Goal: Task Accomplishment & Management: Complete application form

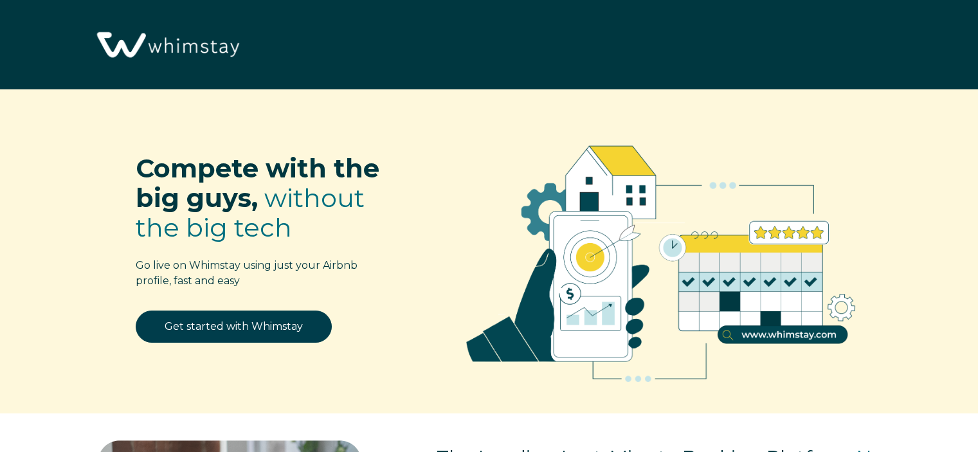
select select "JM"
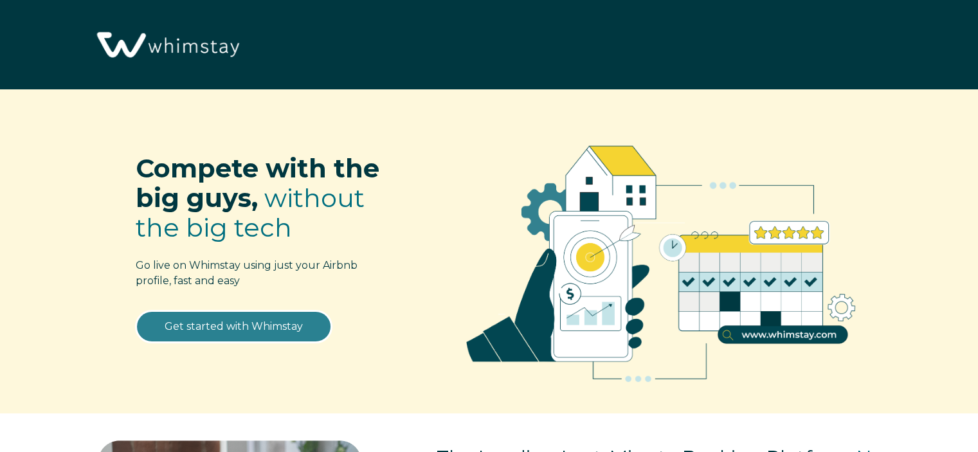
click at [244, 325] on link "Get started with Whimstay" at bounding box center [234, 327] width 196 height 32
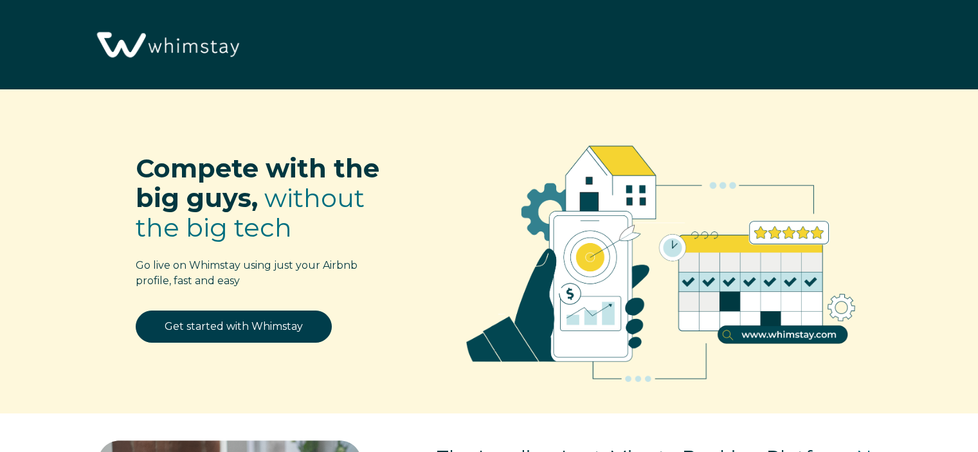
select select "JM"
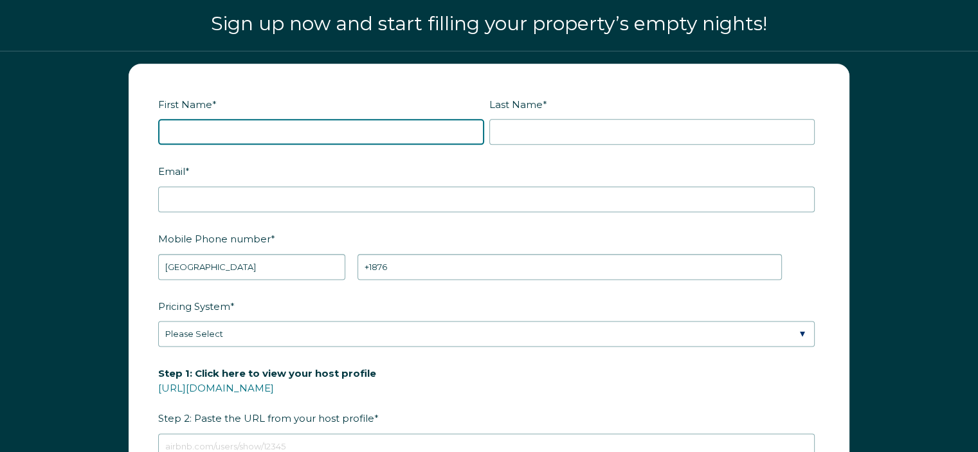
click at [176, 125] on input "First Name *" at bounding box center [321, 132] width 326 height 26
type input "e"
type input "ESTHER"
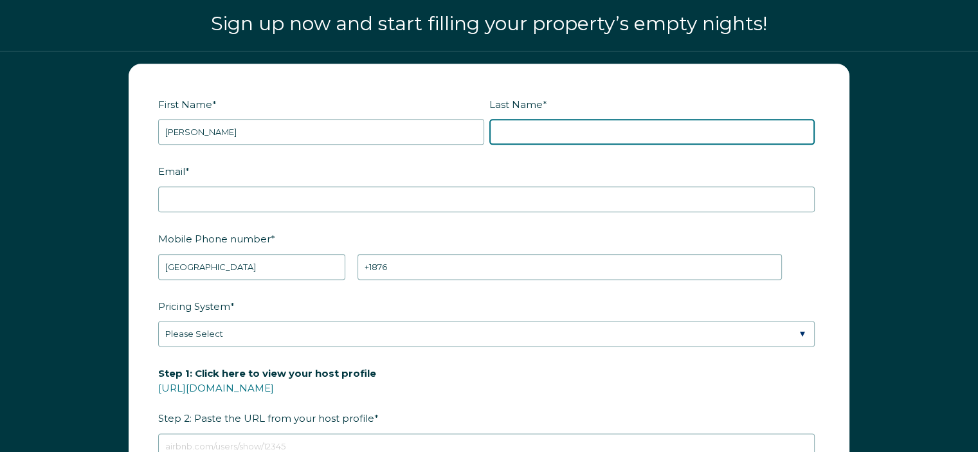
click at [545, 127] on input "Last Name *" at bounding box center [652, 132] width 326 height 26
type input "GORDON"
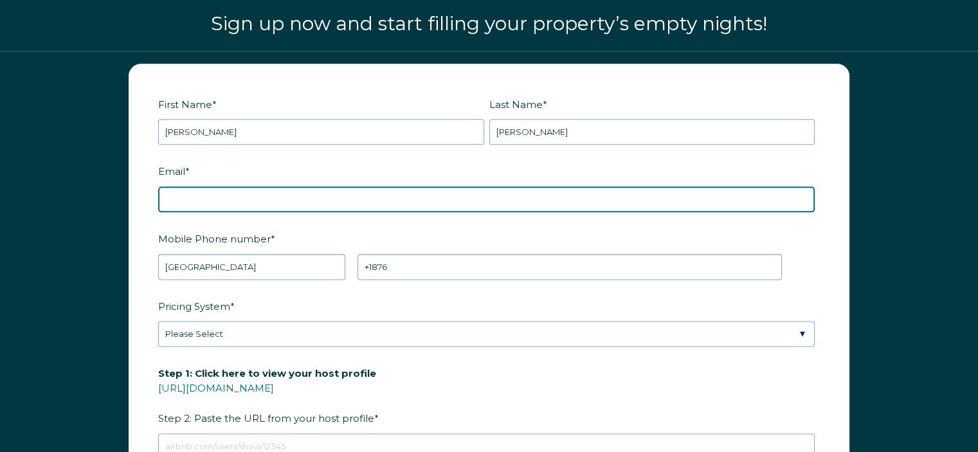
click at [183, 203] on input "Email *" at bounding box center [486, 199] width 657 height 26
type input "[EMAIL_ADDRESS][DOMAIN_NAME]"
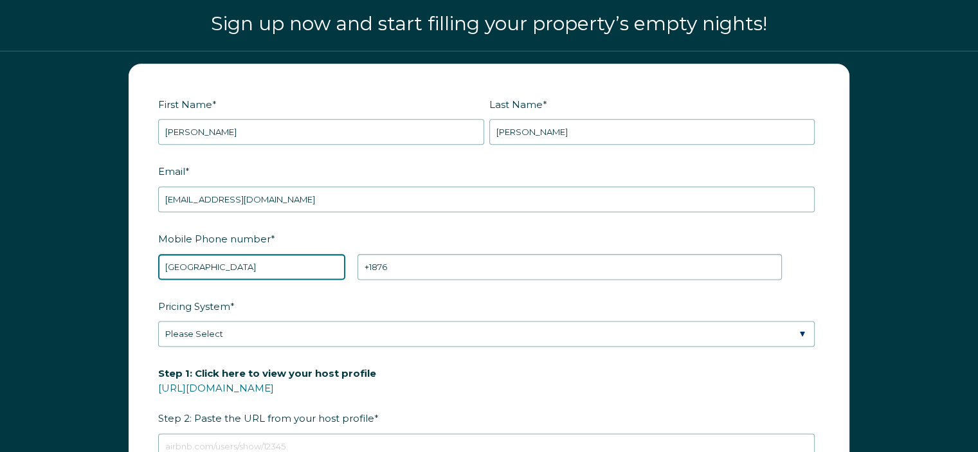
click at [196, 257] on select "* Afghanistan (‫افغانستان‬‎) Albania (Shqipëri) Algeria (‫الجزائر‬‎) American S…" at bounding box center [251, 267] width 187 height 26
click at [158, 254] on select "* Afghanistan (‫افغانستان‬‎) Albania (Shqipëri) Algeria (‫الجزائر‬‎) American S…" at bounding box center [251, 267] width 187 height 26
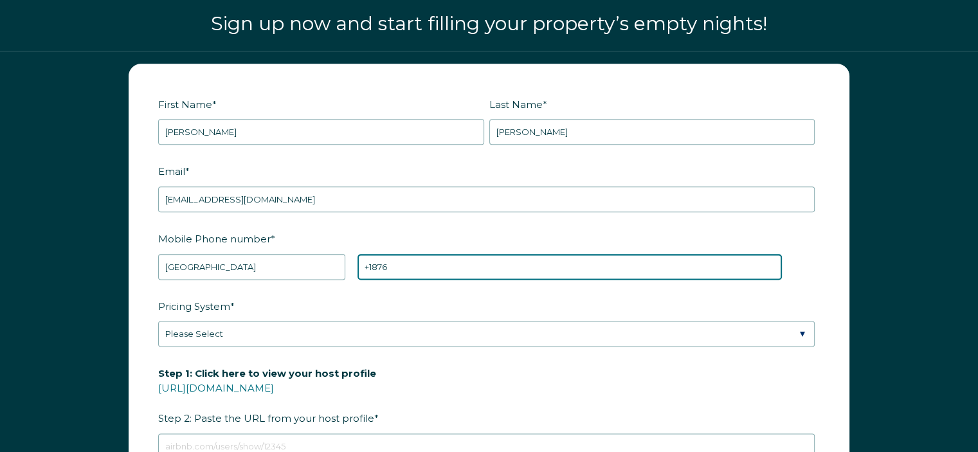
click at [402, 269] on input "+1876" at bounding box center [570, 267] width 424 height 26
type input "+1876 8612832"
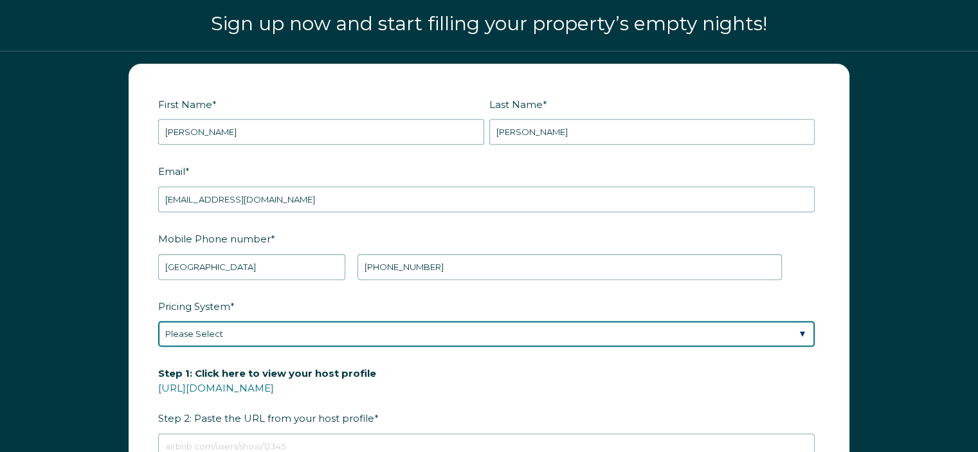
click at [192, 332] on select "Please Select Manual Airbnb Smart Pricing PriceLabs Wheelhouse Beyond Pricing 3…" at bounding box center [486, 334] width 657 height 26
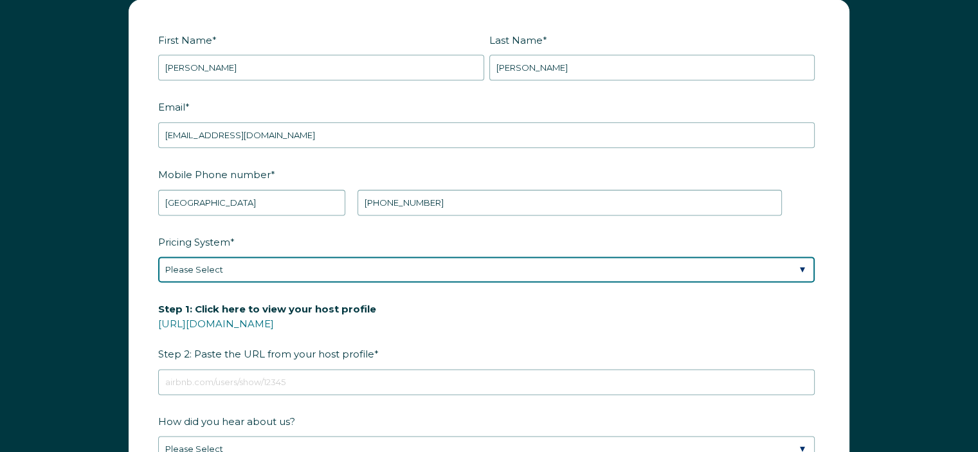
click at [207, 259] on select "Please Select Manual Airbnb Smart Pricing PriceLabs Wheelhouse Beyond Pricing 3…" at bounding box center [486, 270] width 657 height 26
select select "Airbnb Smart Pricing"
click at [158, 257] on select "Please Select Manual Airbnb Smart Pricing PriceLabs Wheelhouse Beyond Pricing 3…" at bounding box center [486, 270] width 657 height 26
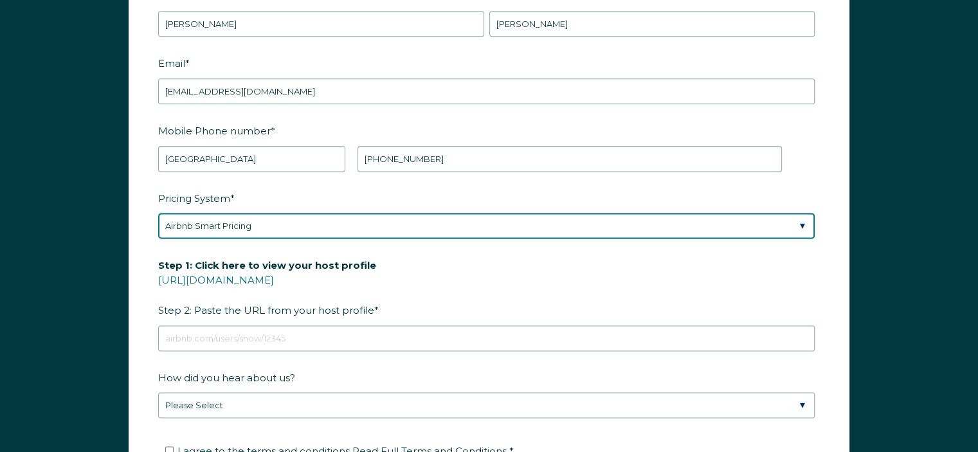
scroll to position [1708, 0]
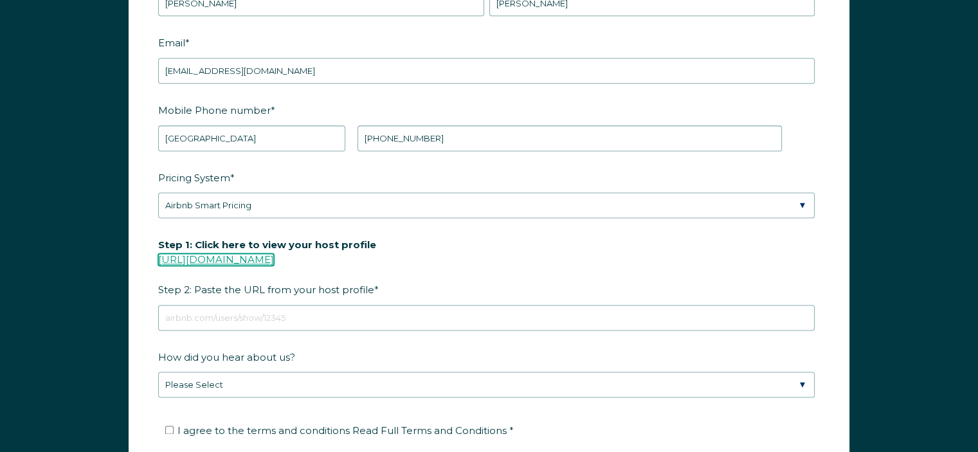
click at [268, 253] on link "https://www.airbnb.com/users/show/" at bounding box center [216, 259] width 116 height 12
click at [274, 254] on link "https://www.airbnb.com/users/show/" at bounding box center [216, 259] width 116 height 12
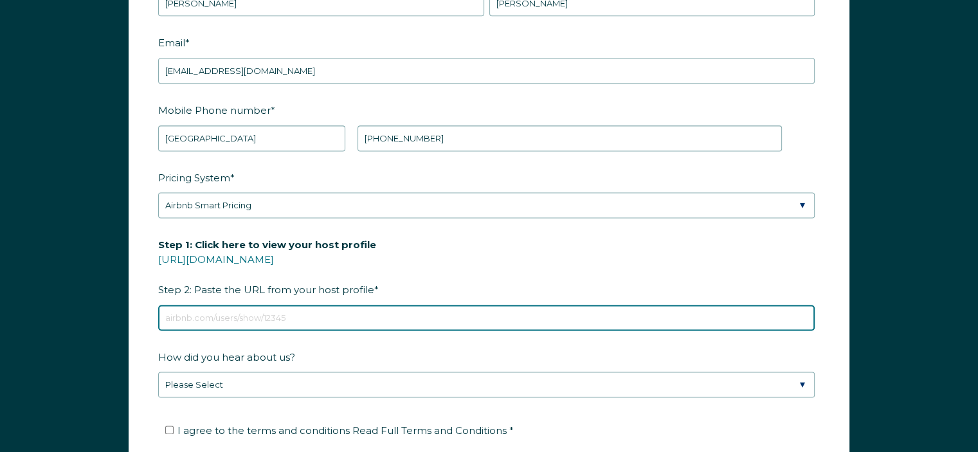
paste input "https://www.airbnb.com/hosting/listings/editor/830580101868704636/details/custo…"
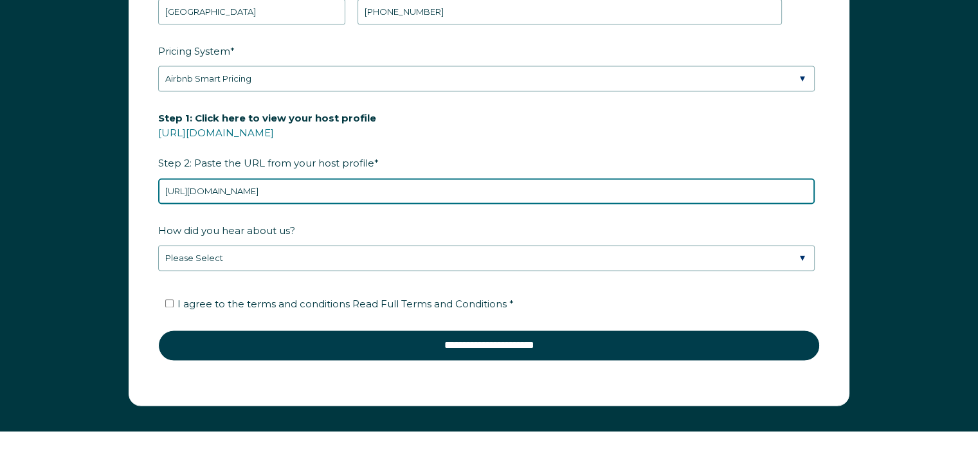
scroll to position [1837, 0]
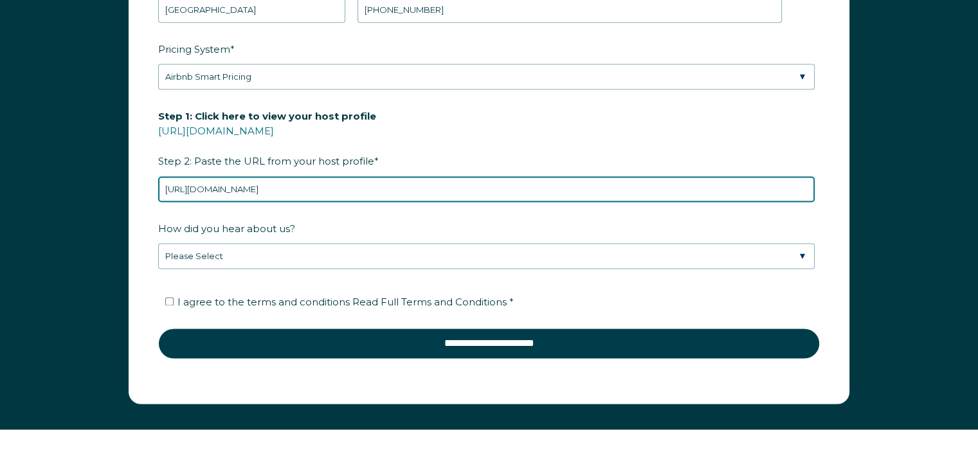
type input "https://www.airbnb.com/hosting/listings/editor/830580101868704636/details/custo…"
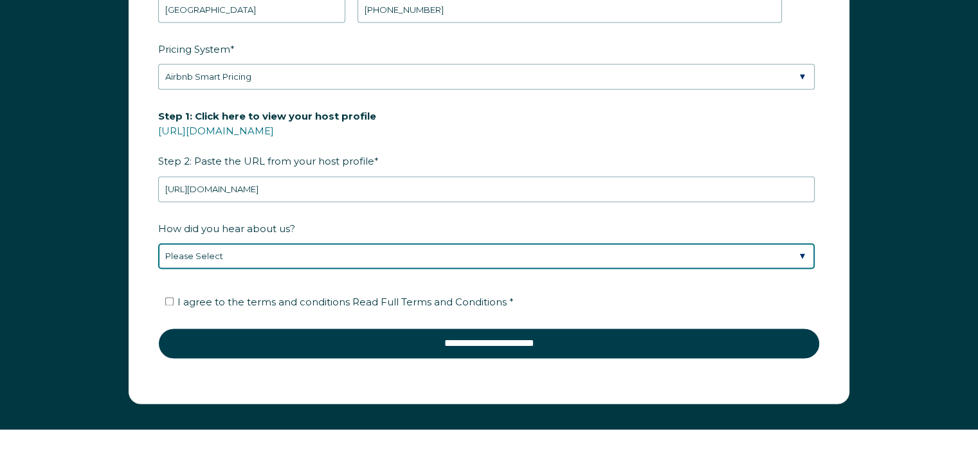
click at [803, 246] on select "Please Select Discovered Whimstay at an event or conference Found Whimstay thro…" at bounding box center [486, 256] width 657 height 26
select select "Google Search"
click at [158, 243] on select "Please Select Discovered Whimstay at an event or conference Found Whimstay thro…" at bounding box center [486, 256] width 657 height 26
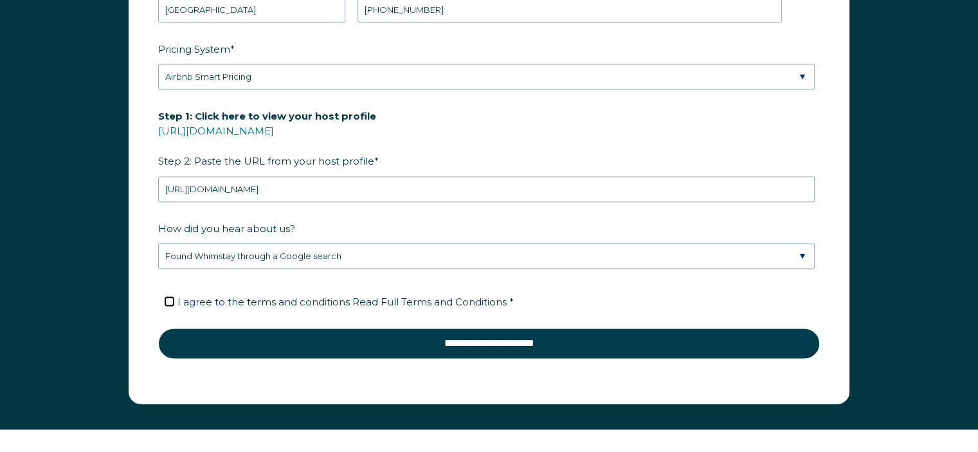
click at [167, 297] on input "I agree to the terms and conditions Read Full Terms and Conditions *" at bounding box center [169, 301] width 8 height 8
checkbox input "true"
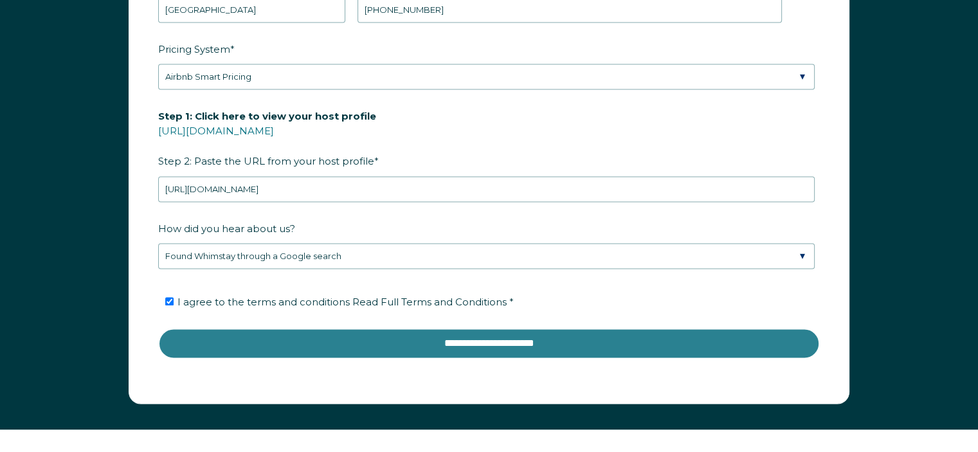
click at [473, 335] on input "**********" at bounding box center [489, 343] width 662 height 31
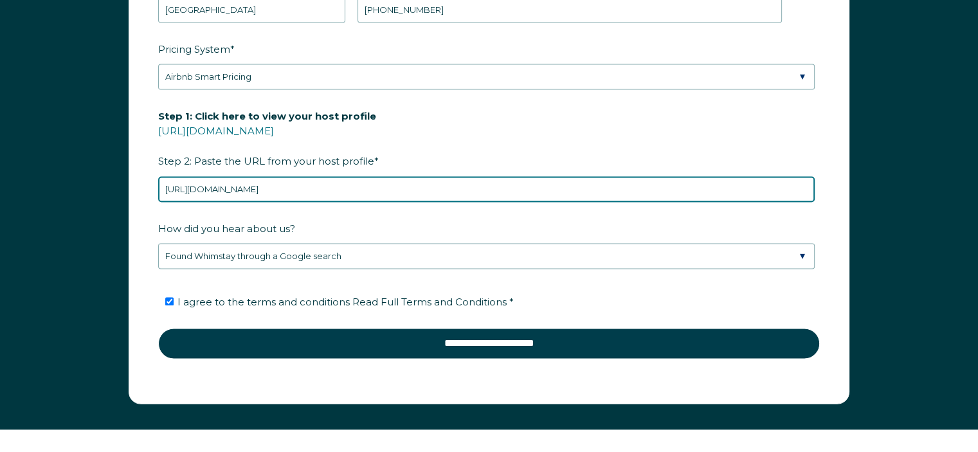
drag, startPoint x: 558, startPoint y: 190, endPoint x: 527, endPoint y: 186, distance: 30.4
click at [527, 186] on input "https://www.airbnb.com/hosting/listings/editor/830580101868704636/details/custo…" at bounding box center [486, 189] width 657 height 26
click at [543, 190] on input "https://www.airbnb.com/hosting/listings/editor/830580101868704636/details/custo…" at bounding box center [486, 189] width 657 height 26
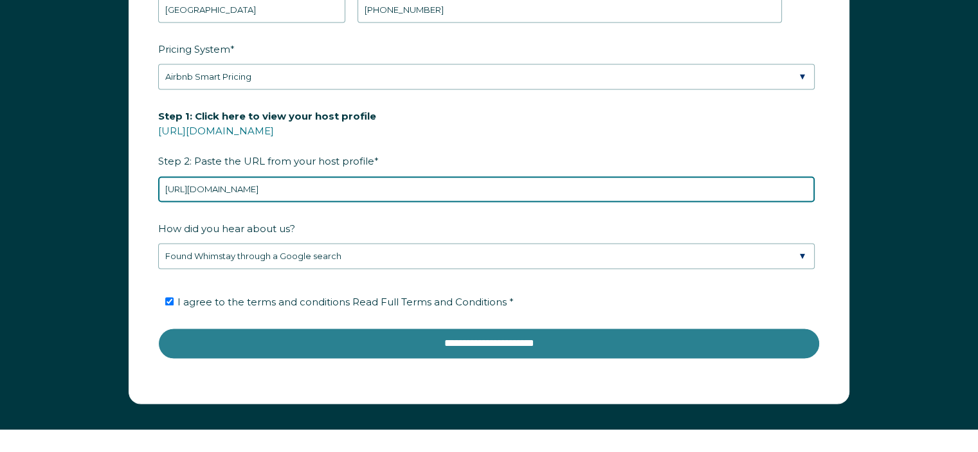
type input "https://www.airbnb.com/h/jacondo"
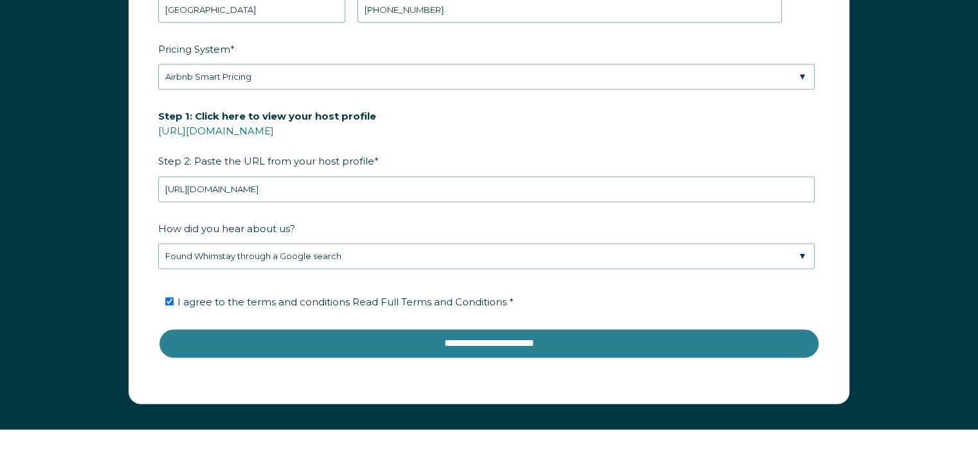
click at [512, 336] on input "**********" at bounding box center [489, 343] width 662 height 31
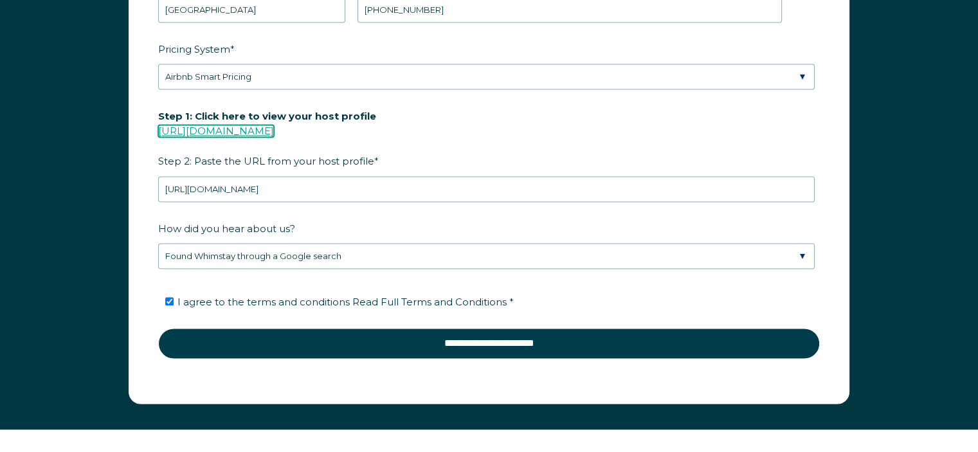
click at [274, 125] on link "https://www.airbnb.com/users/show/" at bounding box center [216, 131] width 116 height 12
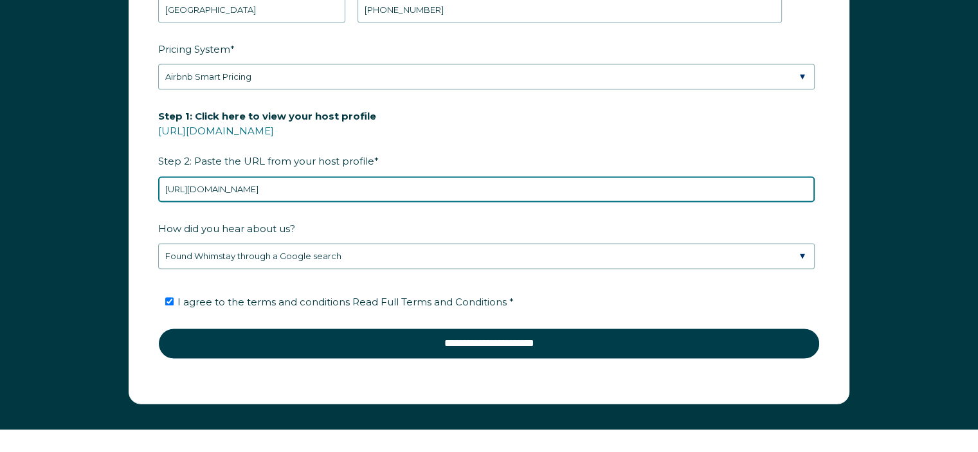
drag, startPoint x: 331, startPoint y: 187, endPoint x: 149, endPoint y: 182, distance: 182.1
click at [152, 182] on form "First Name * ESTHER Last Name * GORDON RBO Token Company ID Referrer Code Diale…" at bounding box center [489, 105] width 720 height 596
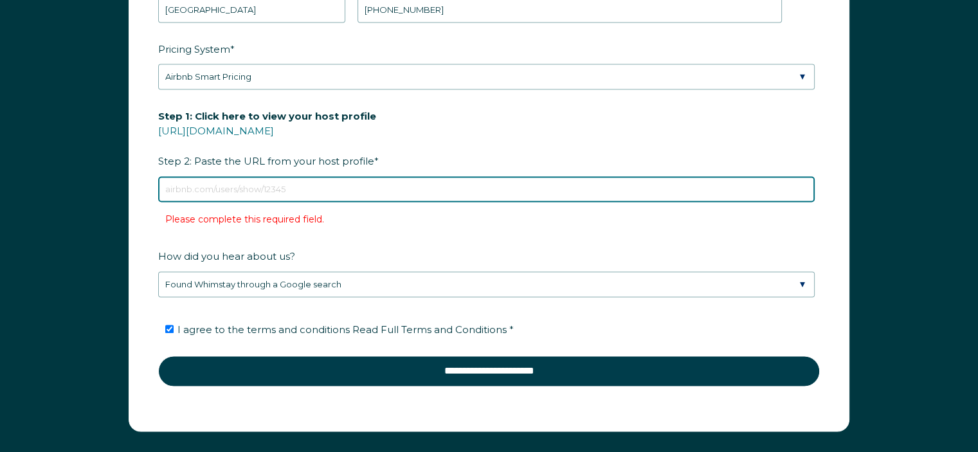
click at [212, 184] on input "Step 1: Click here to view your host profile https://www.airbnb.com/users/show/…" at bounding box center [486, 189] width 657 height 26
paste input "https://www.airbnb.com/rooms/830580101868704636?guests=1&adults=1&s=67&unique_s…"
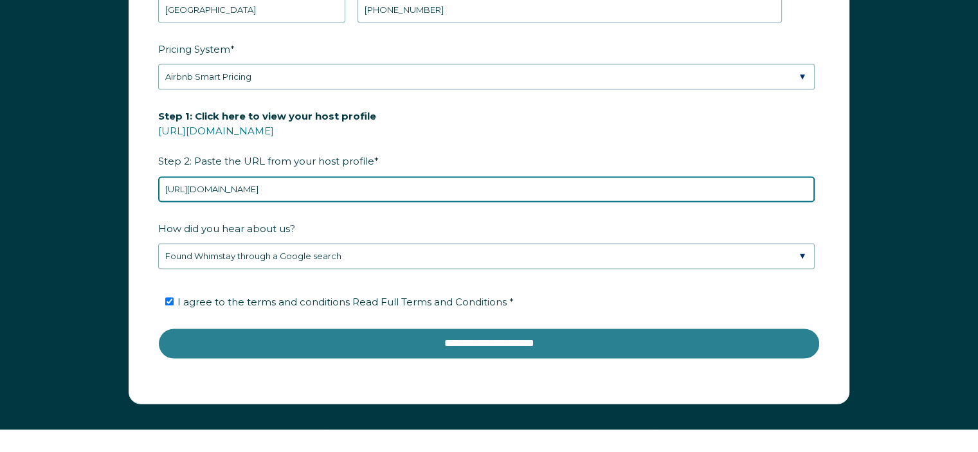
type input "https://www.airbnb.com/rooms/830580101868704636?guests=1&adults=1&s=67&unique_s…"
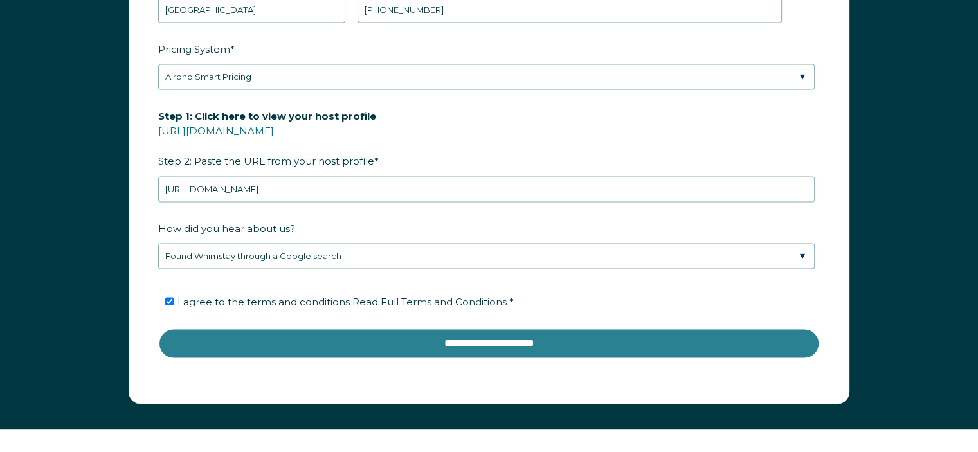
click at [469, 338] on input "**********" at bounding box center [489, 343] width 662 height 31
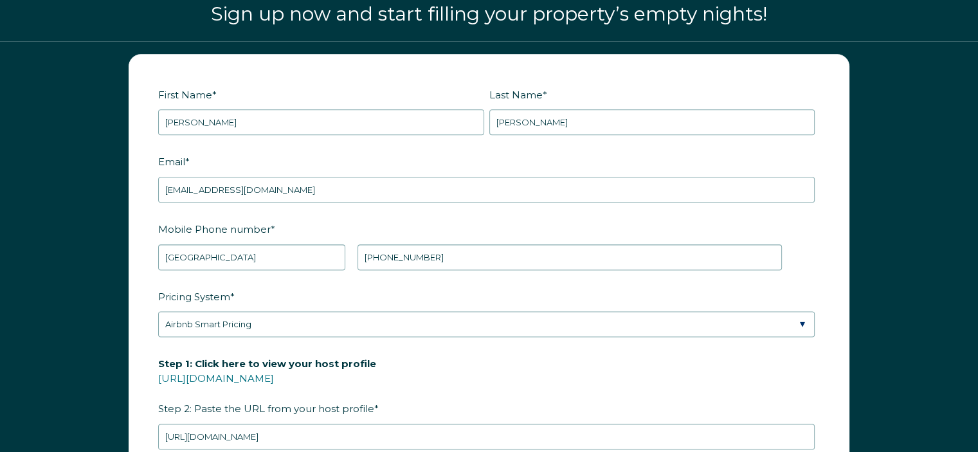
scroll to position [1515, 0]
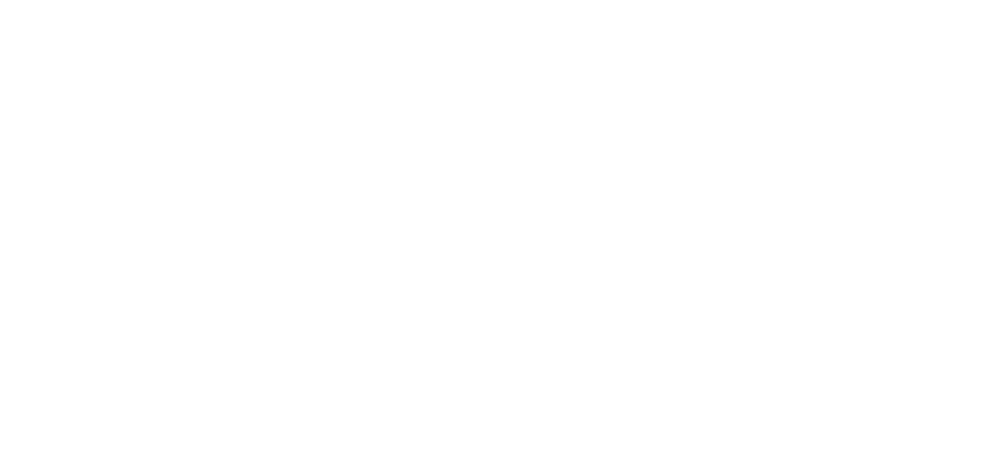
click at [792, 13] on html at bounding box center [494, 6] width 988 height 13
click at [534, 13] on html at bounding box center [494, 6] width 988 height 13
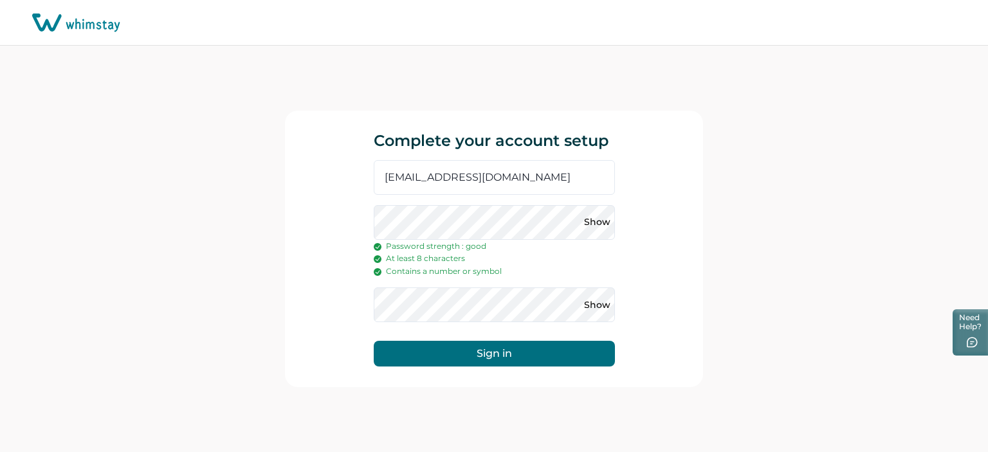
click at [498, 350] on button "Sign in" at bounding box center [494, 354] width 241 height 26
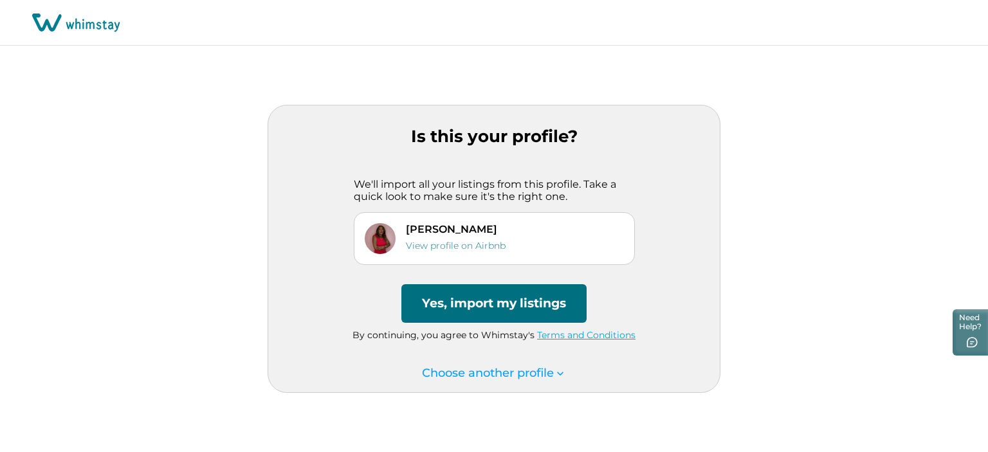
click at [489, 299] on button "Yes, import my listings" at bounding box center [493, 303] width 185 height 39
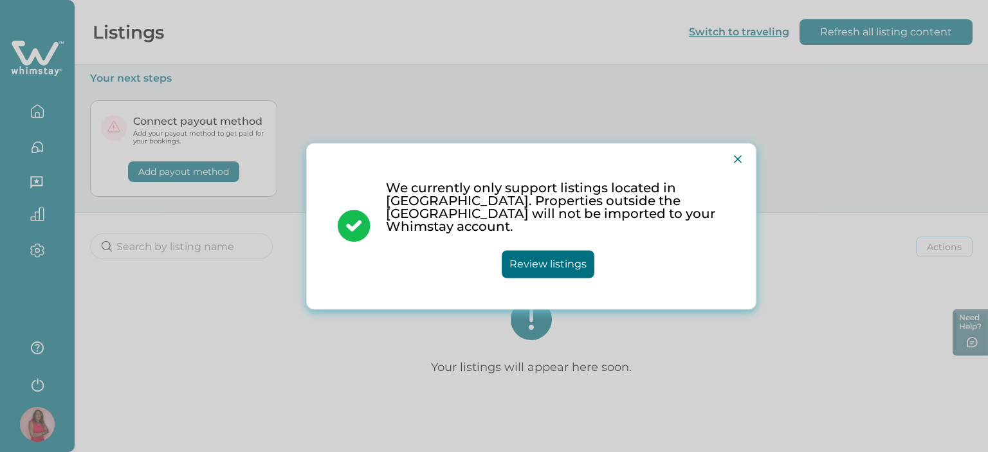
click at [543, 259] on button "Review listings" at bounding box center [548, 264] width 93 height 28
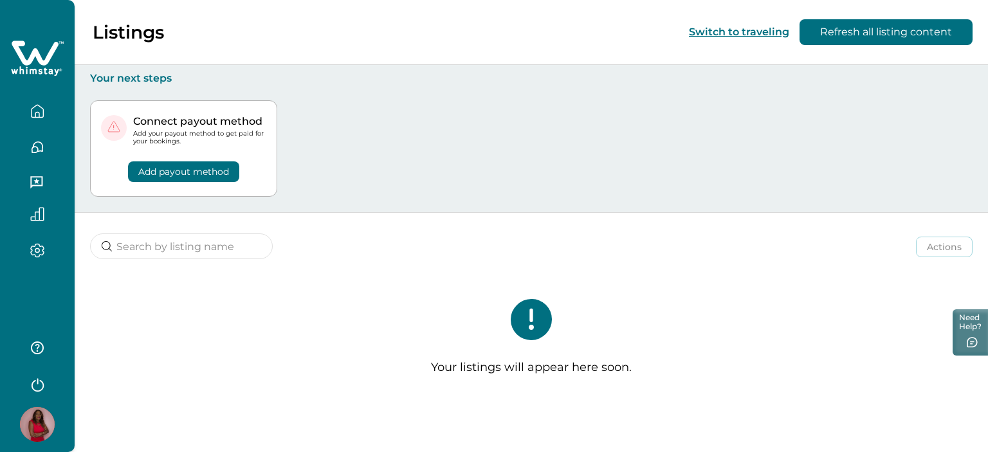
click at [532, 321] on icon at bounding box center [531, 319] width 41 height 41
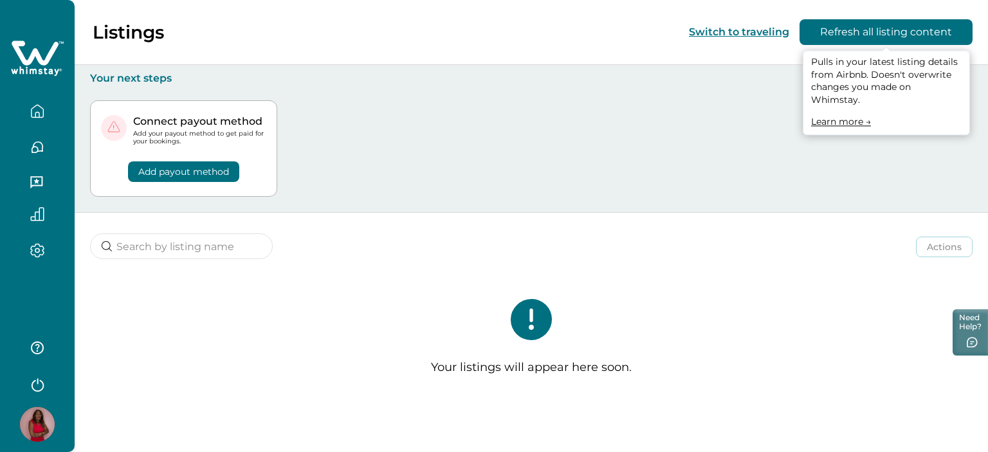
click at [879, 32] on button "Refresh all listing content" at bounding box center [885, 32] width 173 height 26
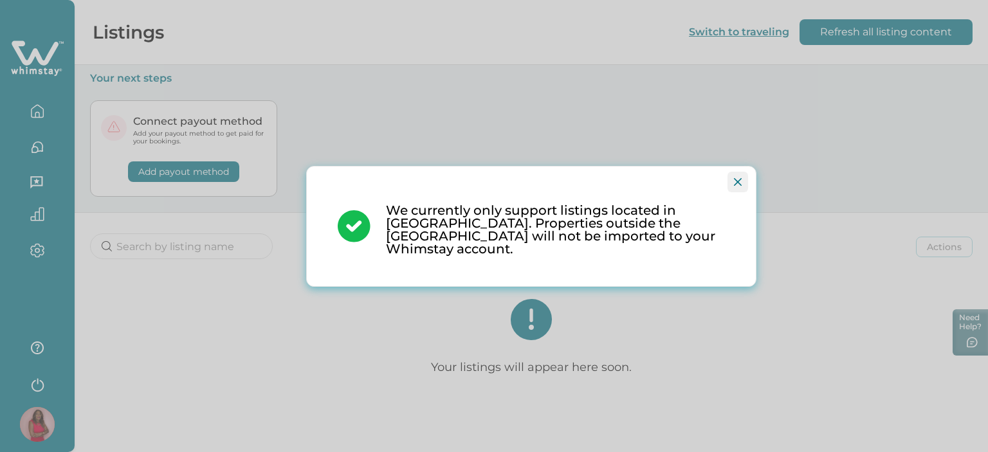
click at [740, 186] on icon "Close" at bounding box center [738, 182] width 8 height 8
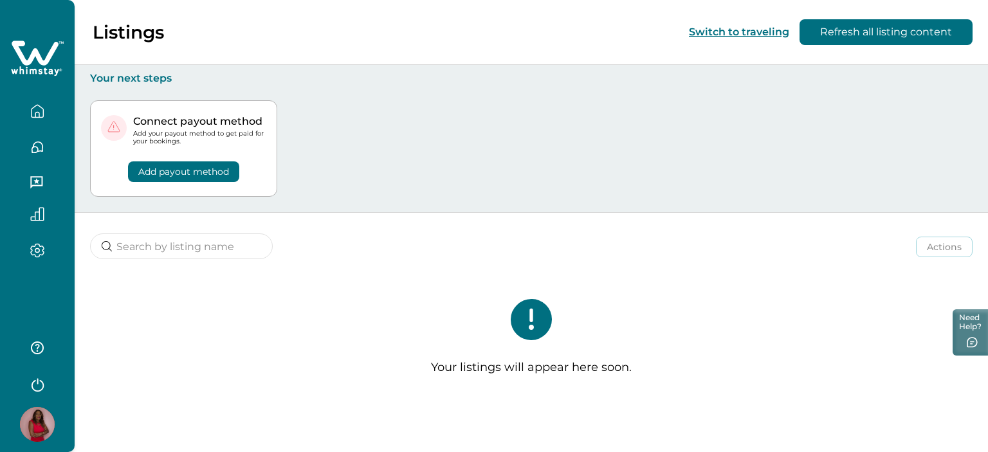
drag, startPoint x: 557, startPoint y: 366, endPoint x: 535, endPoint y: 325, distance: 46.6
click at [557, 362] on p "Your listings will appear here soon." at bounding box center [531, 368] width 201 height 14
click at [535, 325] on icon at bounding box center [531, 319] width 41 height 41
drag, startPoint x: 520, startPoint y: 321, endPoint x: 541, endPoint y: 320, distance: 21.3
click at [521, 321] on icon at bounding box center [531, 319] width 41 height 41
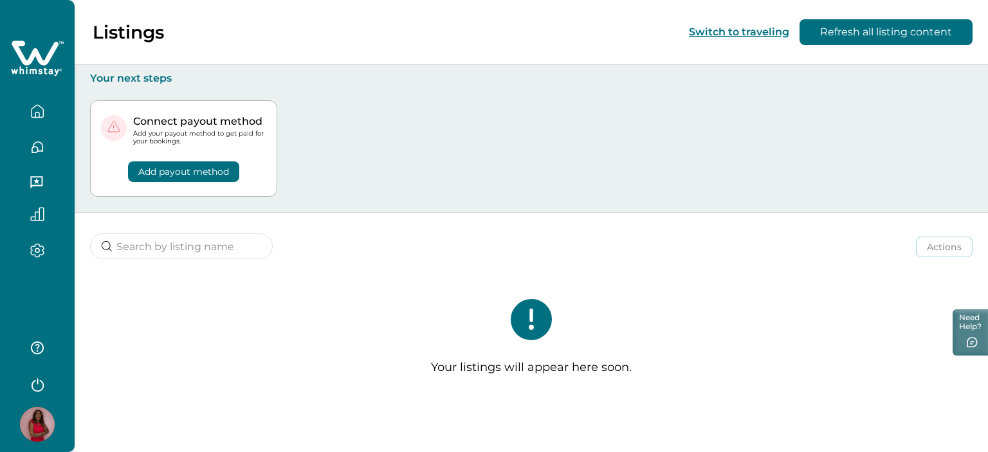
drag, startPoint x: 150, startPoint y: 157, endPoint x: 143, endPoint y: 154, distance: 7.5
click at [143, 155] on div "Add payout method" at bounding box center [183, 163] width 165 height 37
drag, startPoint x: 286, startPoint y: 42, endPoint x: 319, endPoint y: 38, distance: 33.7
click at [293, 39] on div "Listings Switch to traveling Refresh all listing content" at bounding box center [494, 32] width 988 height 65
